Goal: Find specific page/section: Find specific page/section

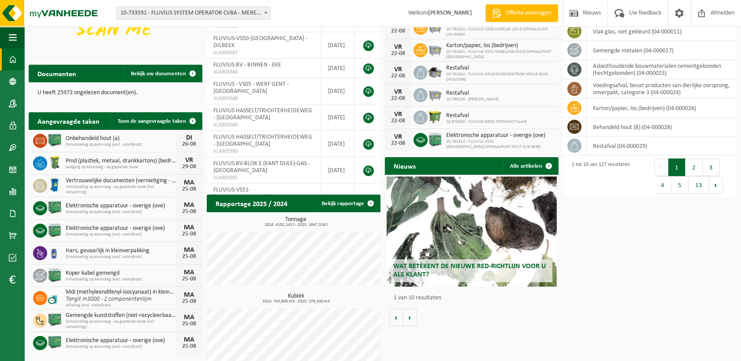
scroll to position [155, 0]
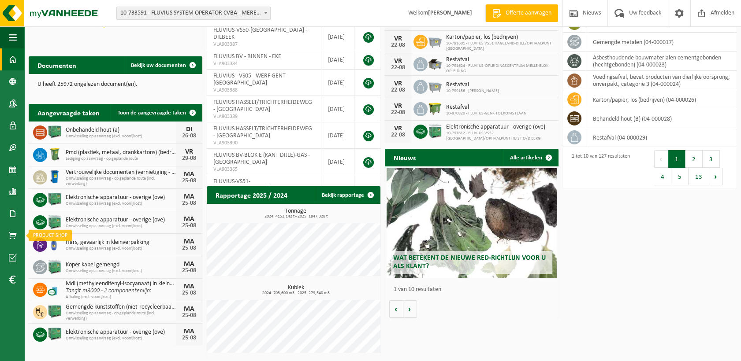
drag, startPoint x: 12, startPoint y: 235, endPoint x: 194, endPoint y: 227, distance: 181.7
click at [12, 235] on span at bounding box center [13, 236] width 8 height 22
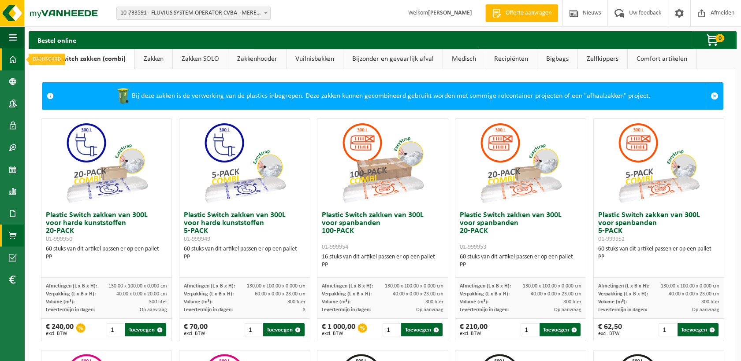
click at [13, 63] on span at bounding box center [13, 59] width 8 height 22
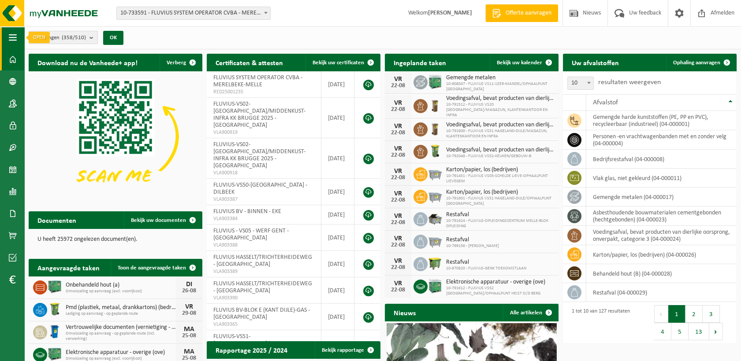
click at [7, 33] on button "Navigatie" at bounding box center [12, 37] width 24 height 22
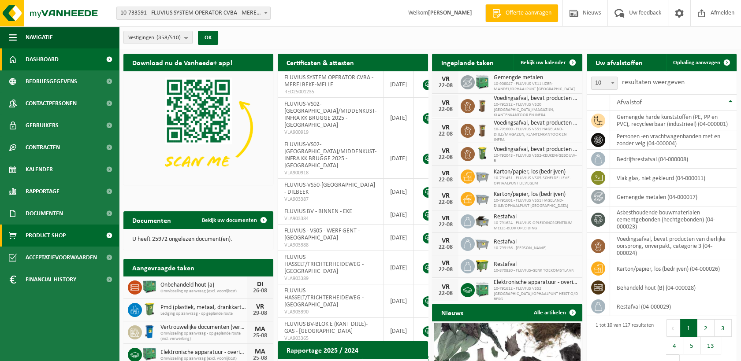
click at [108, 236] on span at bounding box center [109, 236] width 20 height 22
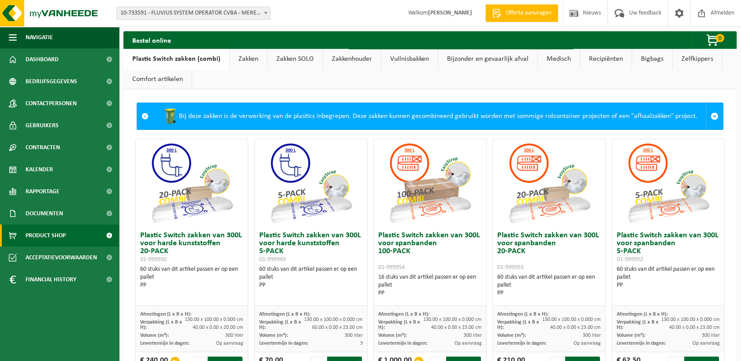
drag, startPoint x: 291, startPoint y: 122, endPoint x: 254, endPoint y: 68, distance: 65.7
